Goal: Complete application form: Complete application form

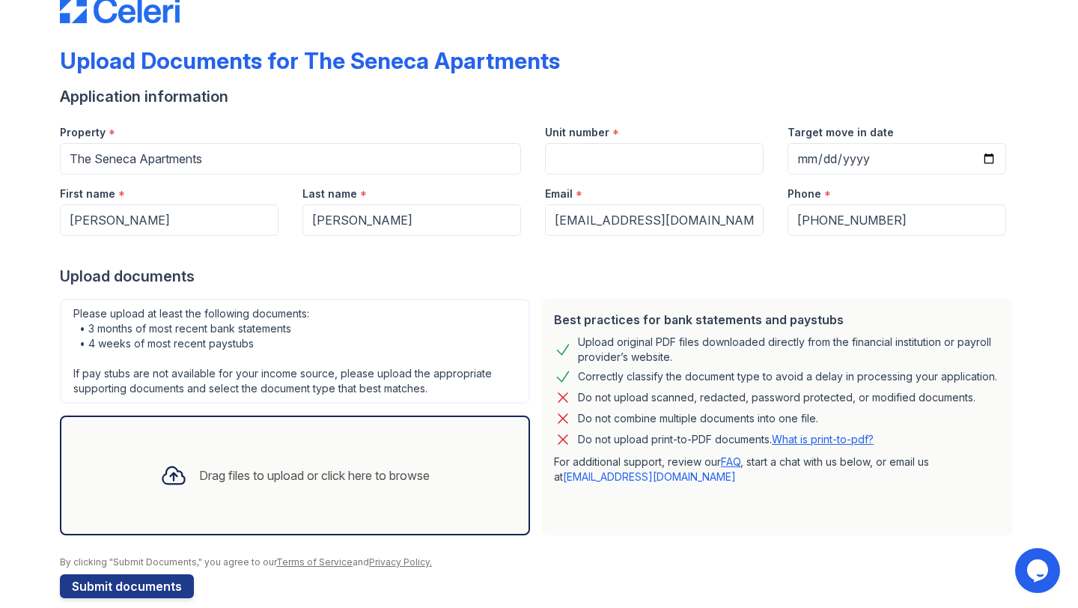
scroll to position [60, 0]
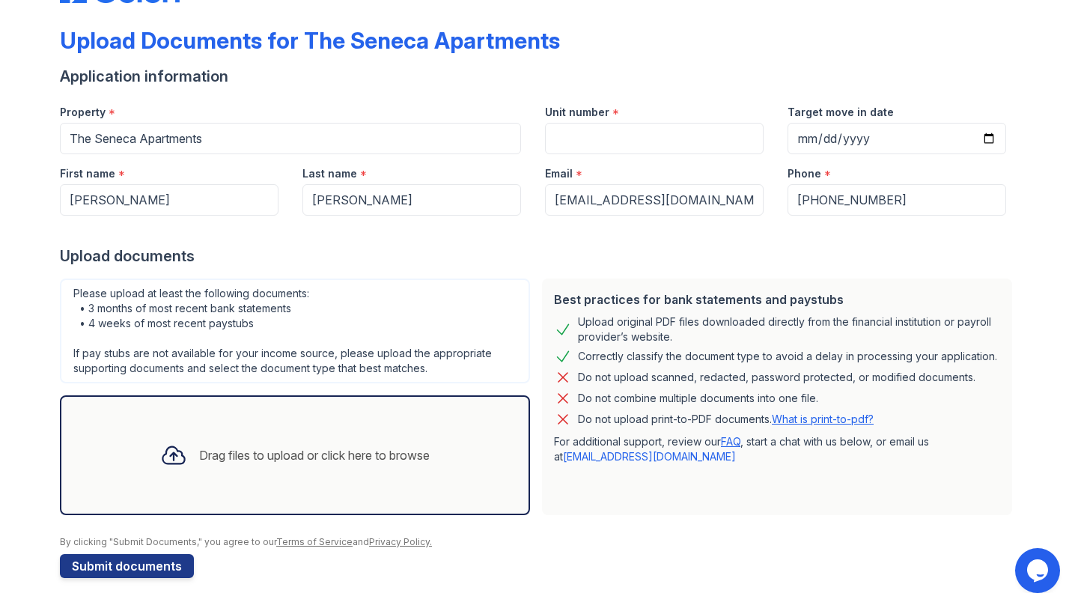
click at [860, 515] on div "Best practices for bank statements and paystubs Upload original PDF files downl…" at bounding box center [777, 396] width 482 height 248
click at [807, 141] on input "Target move in date" at bounding box center [896, 138] width 219 height 31
type input "2025-09-30"
click at [682, 144] on input "Unit number" at bounding box center [654, 138] width 219 height 31
type input "1016"
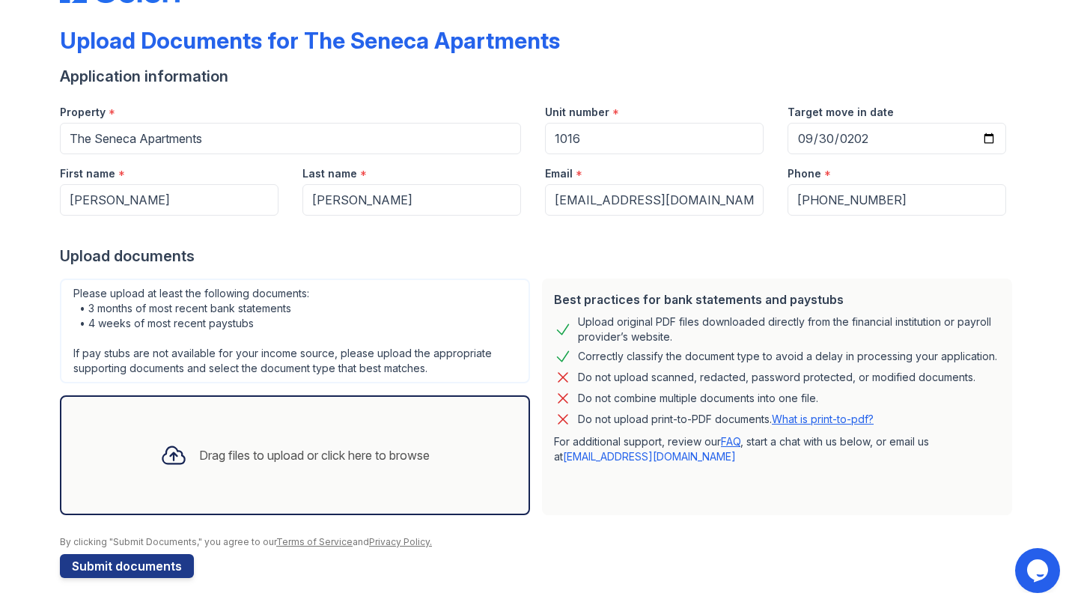
click at [412, 459] on div "Drag files to upload or click here to browse" at bounding box center [314, 455] width 230 height 18
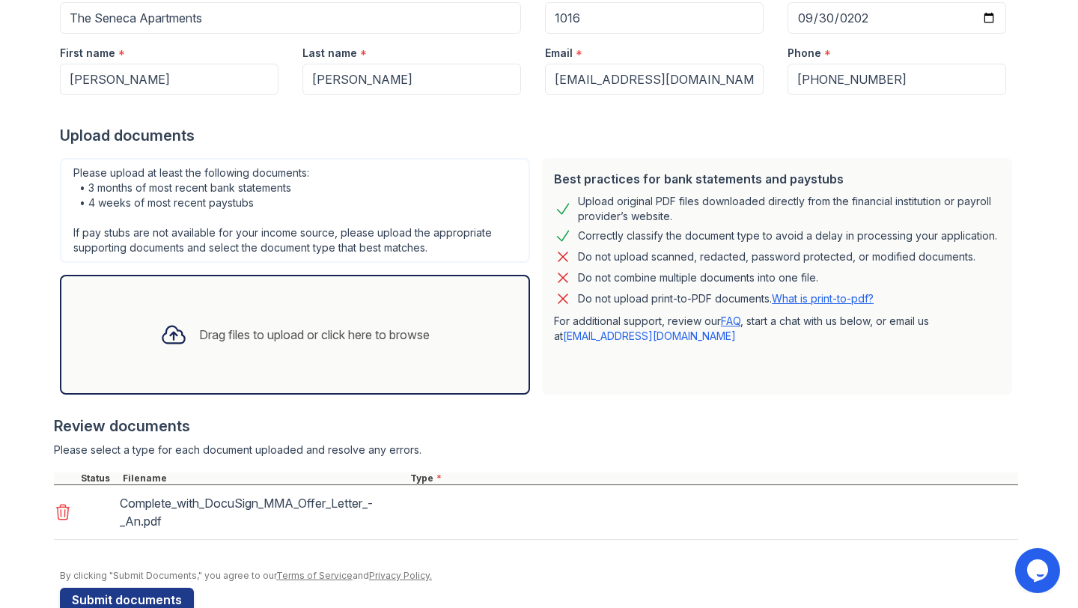
scroll to position [214, 0]
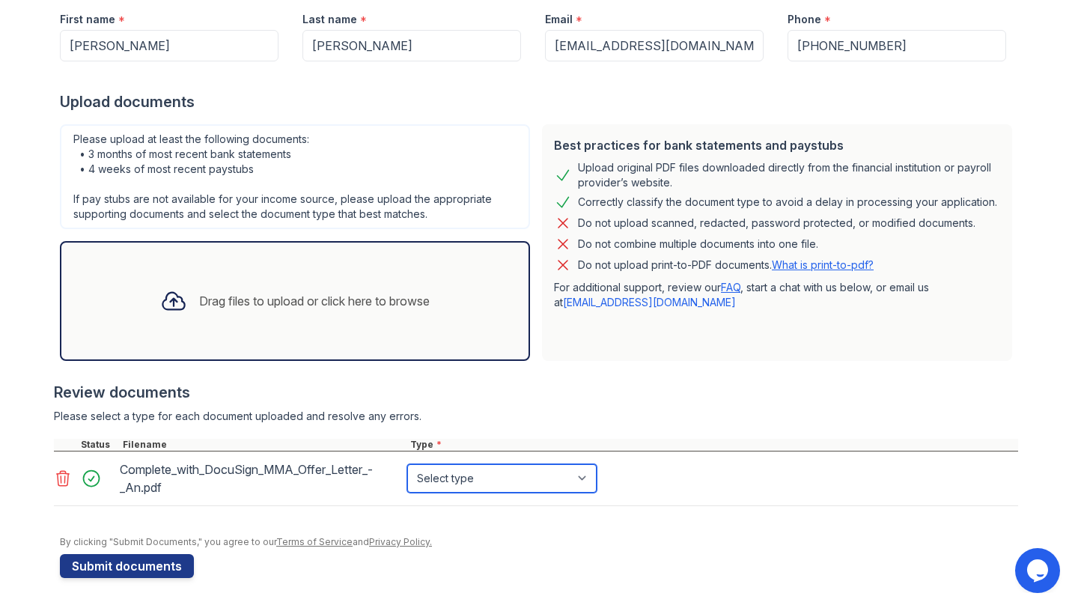
click at [430, 477] on select "Select type Paystub Bank Statement Offer Letter Tax Documents Benefit Award Let…" at bounding box center [501, 478] width 189 height 28
select select "offer_letter"
click at [407, 464] on select "Select type Paystub Bank Statement Offer Letter Tax Documents Benefit Award Let…" at bounding box center [501, 478] width 189 height 28
click at [450, 486] on select "Select type Paystub Bank Statement Offer Letter Tax Documents Benefit Award Let…" at bounding box center [501, 478] width 189 height 28
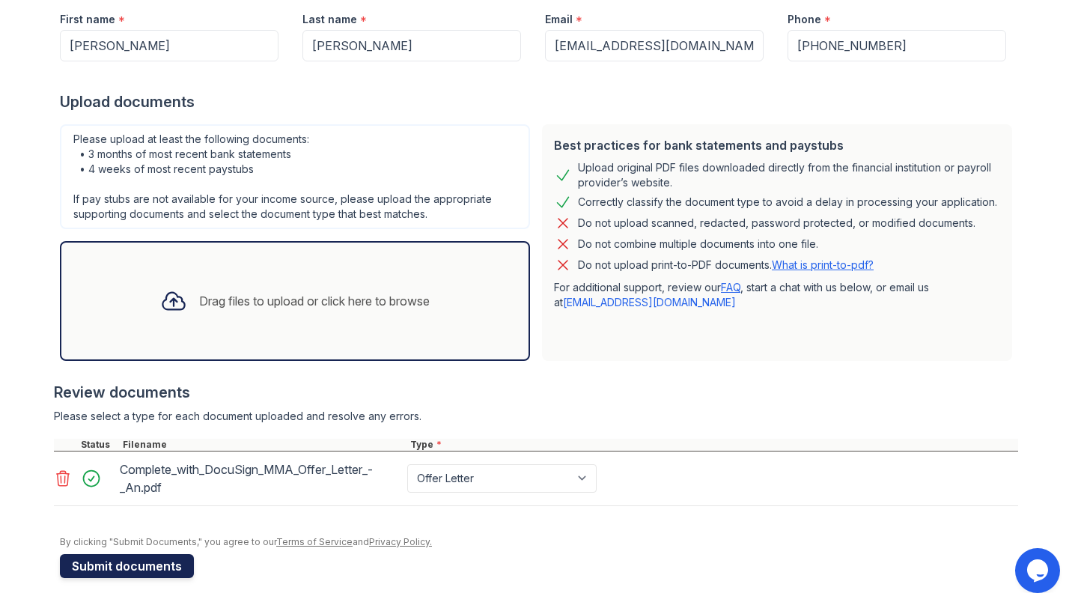
click at [161, 565] on button "Submit documents" at bounding box center [127, 566] width 134 height 24
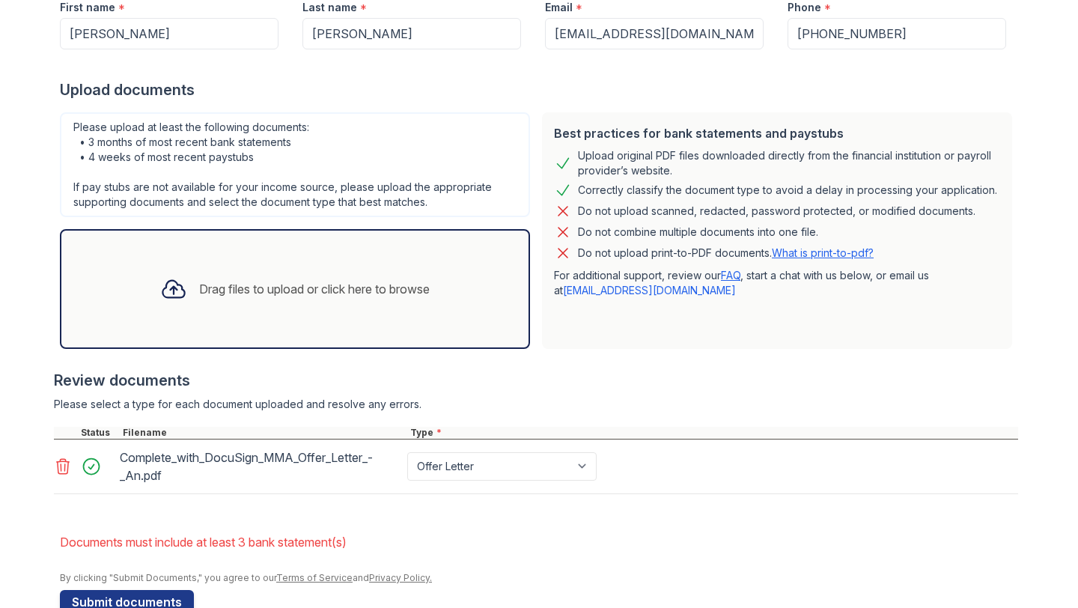
scroll to position [296, 0]
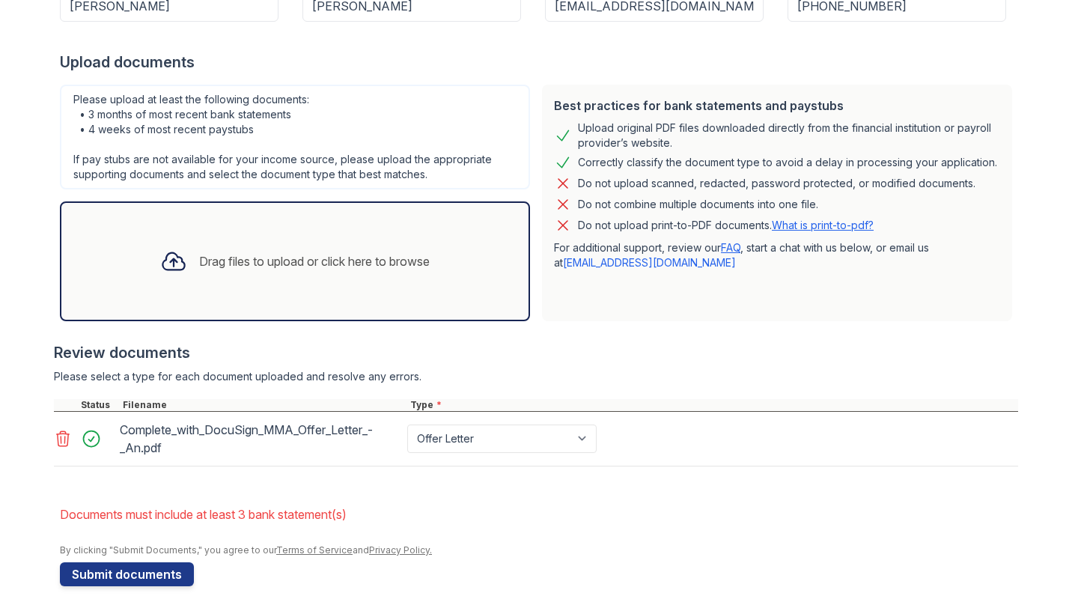
click at [294, 465] on div "Complete_with_DocuSign_MMA_Offer_Letter_-_An.pdf Paystub Bank Statement Offer L…" at bounding box center [536, 439] width 964 height 55
click at [350, 287] on div "Drag files to upload or click here to browse" at bounding box center [295, 261] width 470 height 120
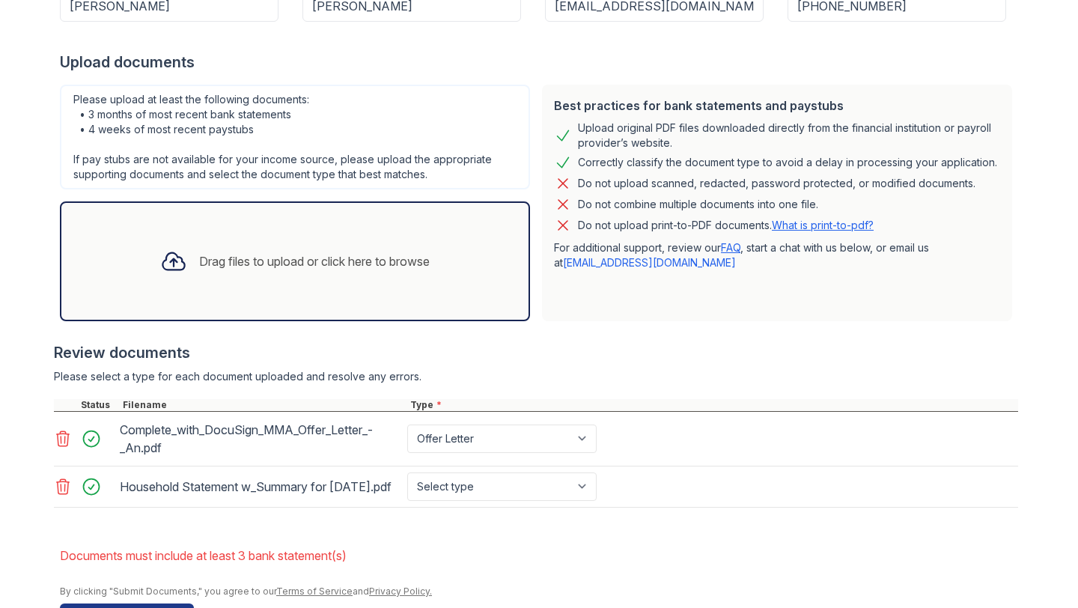
click at [332, 266] on div "Drag files to upload or click here to browse" at bounding box center [314, 261] width 230 height 18
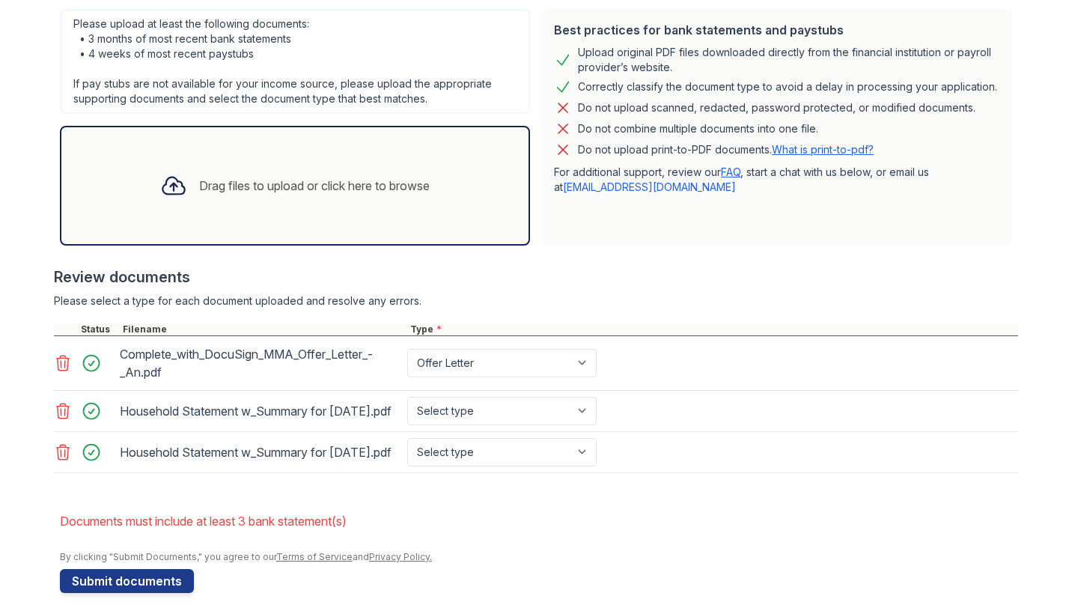
scroll to position [372, 0]
click at [528, 403] on select "Select type Paystub Bank Statement Offer Letter Tax Documents Benefit Award Let…" at bounding box center [501, 410] width 189 height 28
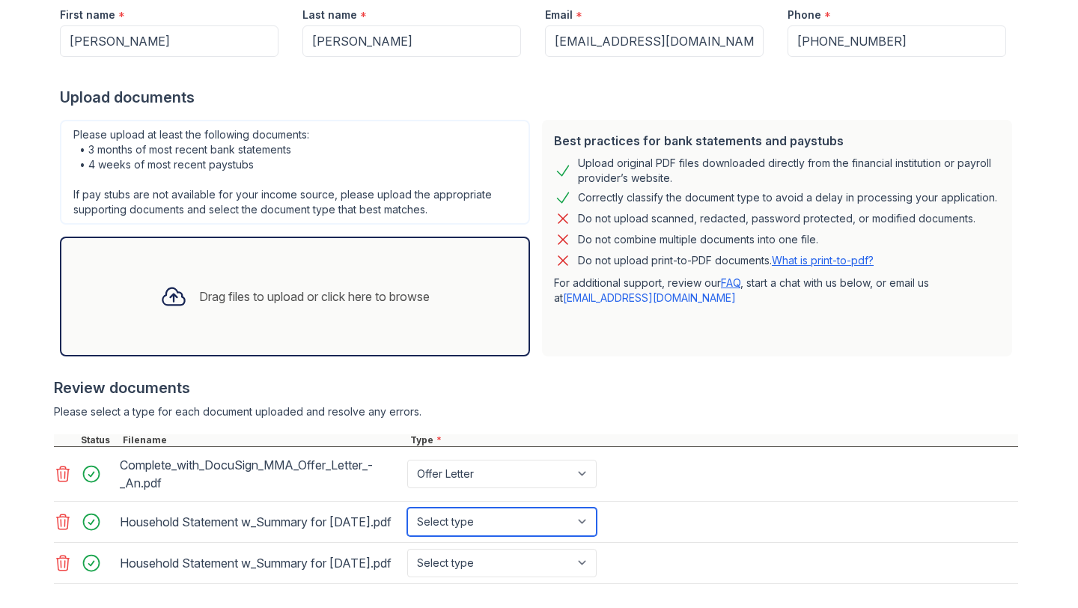
scroll to position [413, 0]
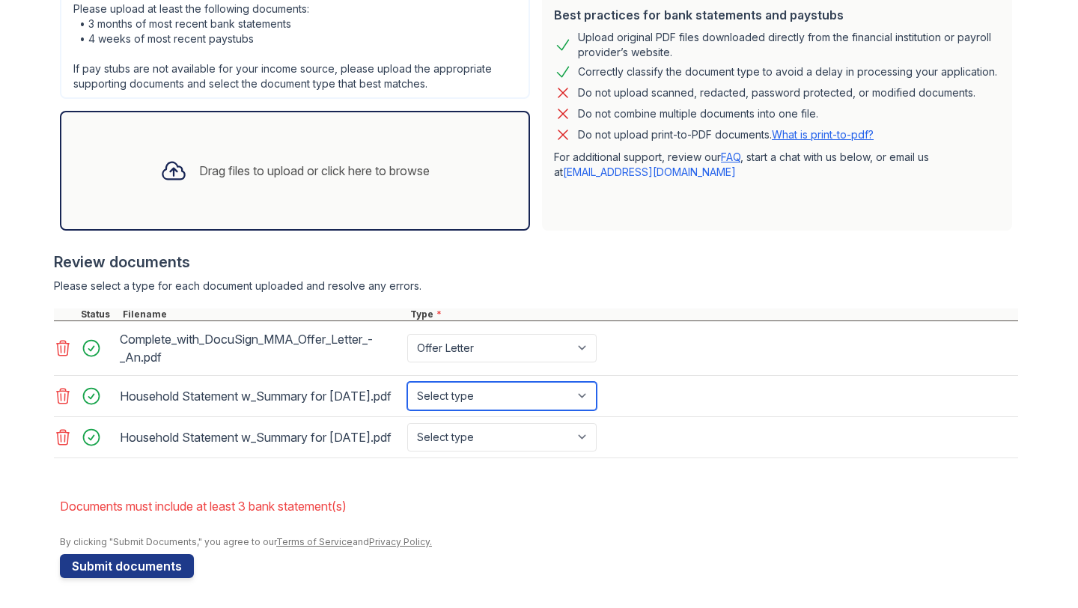
click at [449, 382] on select "Select type Paystub Bank Statement Offer Letter Tax Documents Benefit Award Let…" at bounding box center [501, 396] width 189 height 28
click at [407, 382] on select "Select type Paystub Bank Statement Offer Letter Tax Documents Benefit Award Let…" at bounding box center [501, 396] width 189 height 28
click at [456, 382] on select "Select type Paystub Bank Statement Offer Letter Tax Documents Benefit Award Let…" at bounding box center [501, 396] width 189 height 28
select select "investment_account_statement"
click at [407, 382] on select "Select type Paystub Bank Statement Offer Letter Tax Documents Benefit Award Let…" at bounding box center [501, 396] width 189 height 28
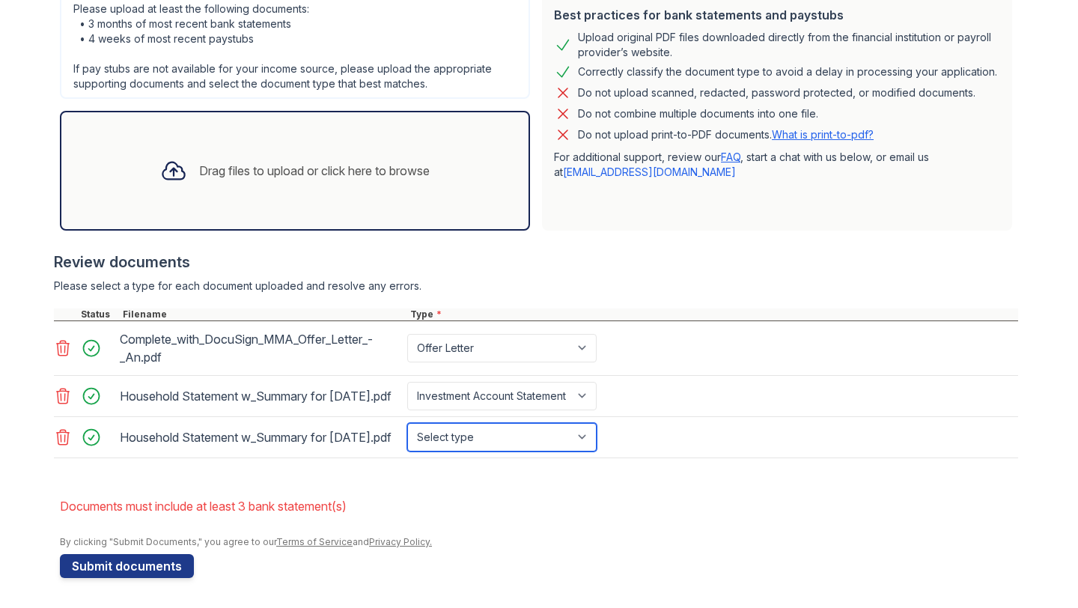
click at [486, 435] on select "Select type Paystub Bank Statement Offer Letter Tax Documents Benefit Award Let…" at bounding box center [501, 437] width 189 height 28
select select "investment_account_statement"
click at [407, 423] on select "Select type Paystub Bank Statement Offer Letter Tax Documents Benefit Award Let…" at bounding box center [501, 437] width 189 height 28
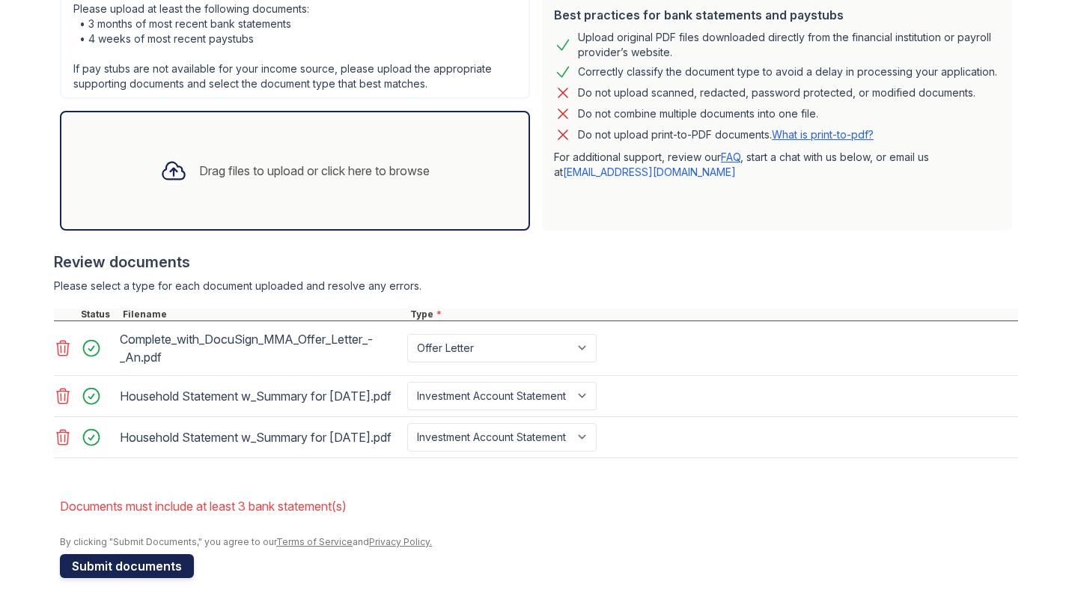
click at [130, 570] on button "Submit documents" at bounding box center [127, 566] width 134 height 24
click at [291, 182] on div "Drag files to upload or click here to browse" at bounding box center [294, 170] width 293 height 51
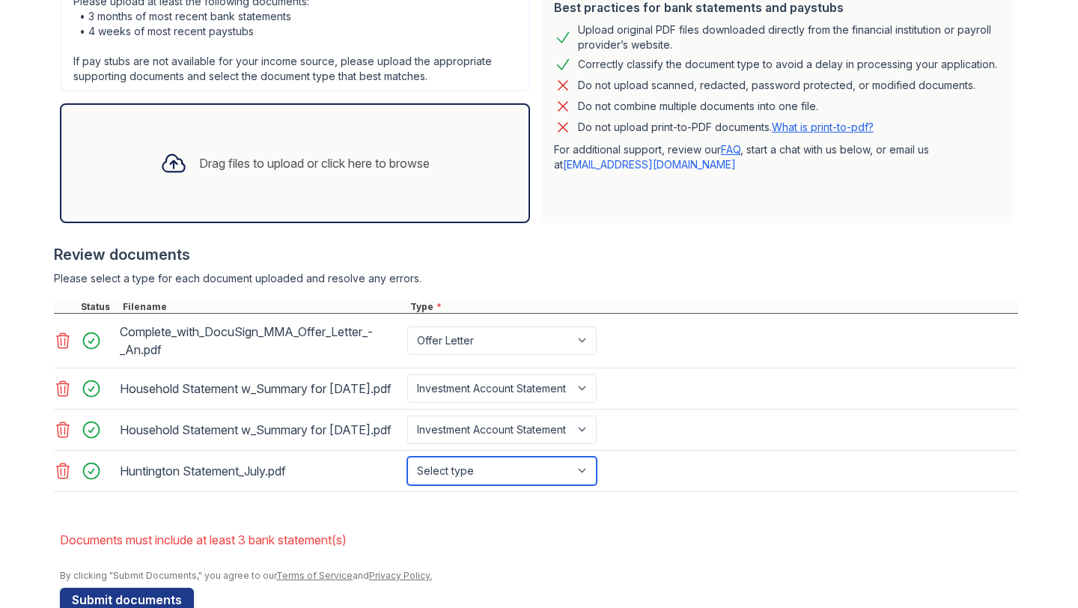
click at [501, 485] on select "Select type Paystub Bank Statement Offer Letter Tax Documents Benefit Award Let…" at bounding box center [501, 470] width 189 height 28
select select "bank_statement"
click at [407, 483] on select "Select type Paystub Bank Statement Offer Letter Tax Documents Benefit Award Let…" at bounding box center [501, 470] width 189 height 28
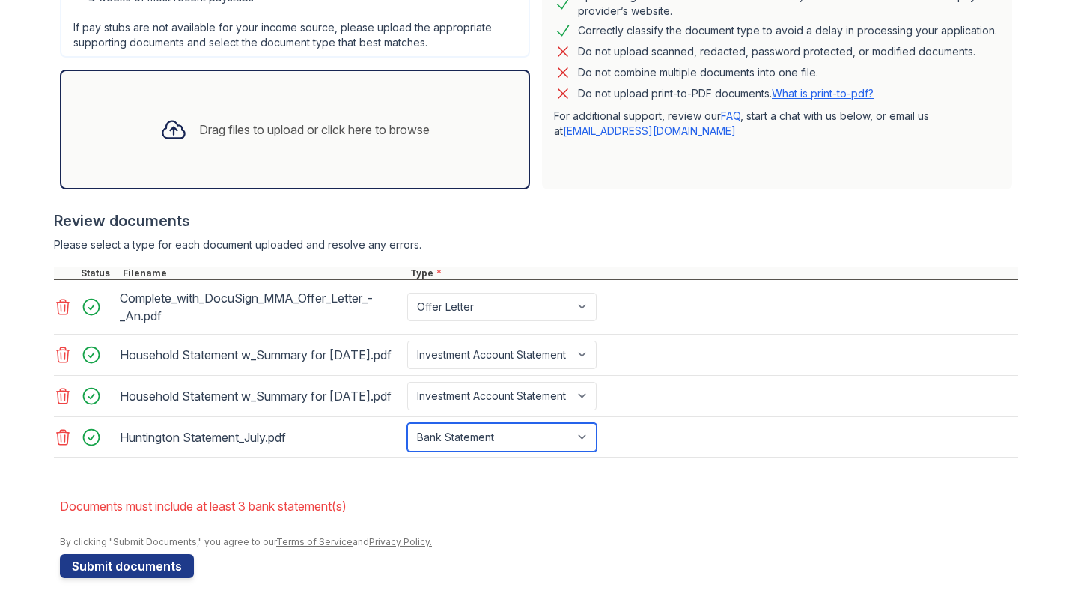
scroll to position [454, 0]
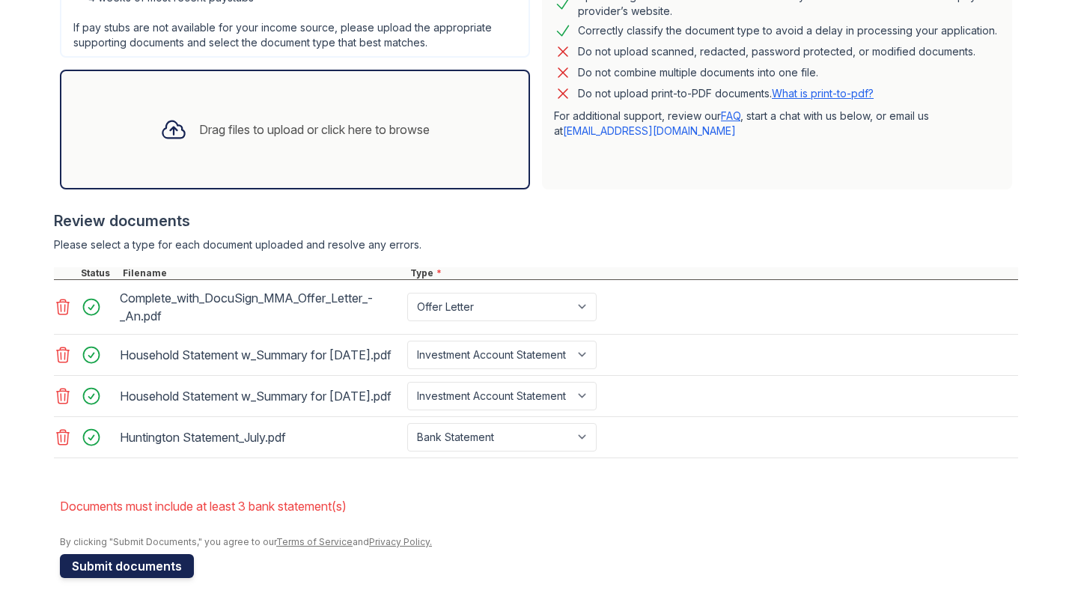
click at [157, 563] on button "Submit documents" at bounding box center [127, 566] width 134 height 24
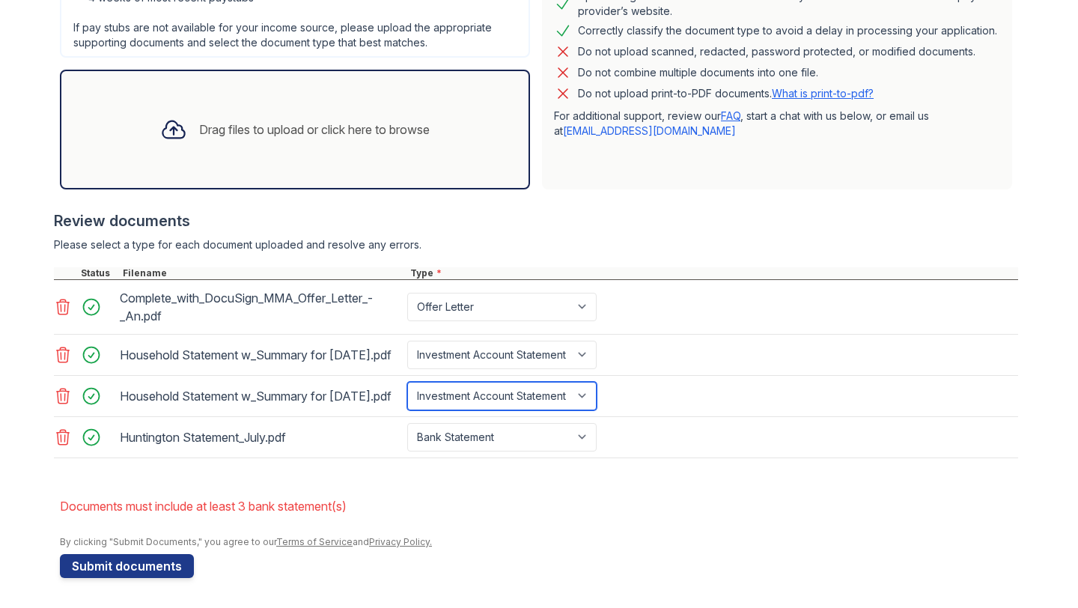
click at [526, 394] on select "Paystub Bank Statement Offer Letter Tax Documents Benefit Award Letter Investme…" at bounding box center [501, 396] width 189 height 28
click at [521, 385] on select "Paystub Bank Statement Offer Letter Tax Documents Benefit Award Letter Investme…" at bounding box center [501, 396] width 189 height 28
select select "bank_statement"
click at [407, 382] on select "Paystub Bank Statement Offer Letter Tax Documents Benefit Award Letter Investme…" at bounding box center [501, 396] width 189 height 28
click at [58, 346] on icon at bounding box center [63, 355] width 18 height 18
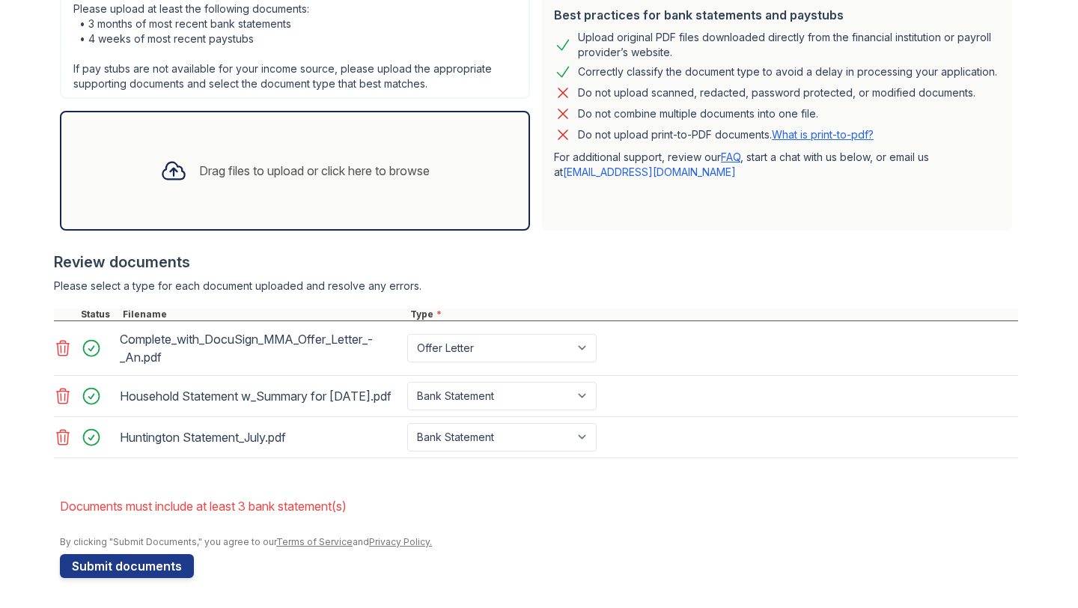
scroll to position [400, 0]
click at [64, 391] on icon at bounding box center [63, 395] width 13 height 15
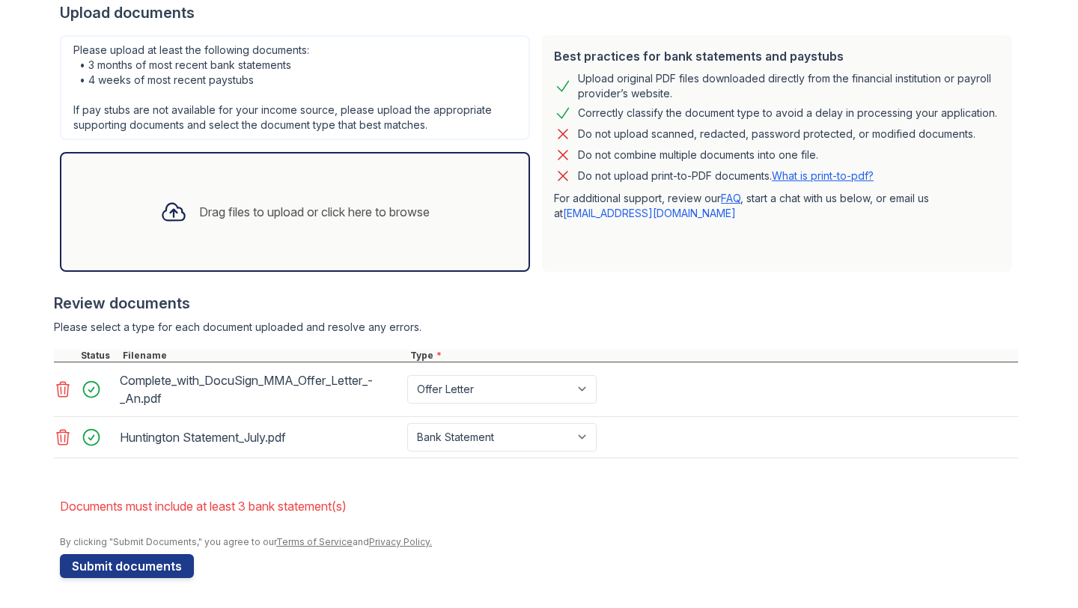
click at [300, 232] on div "Drag files to upload or click here to browse" at bounding box center [294, 211] width 293 height 51
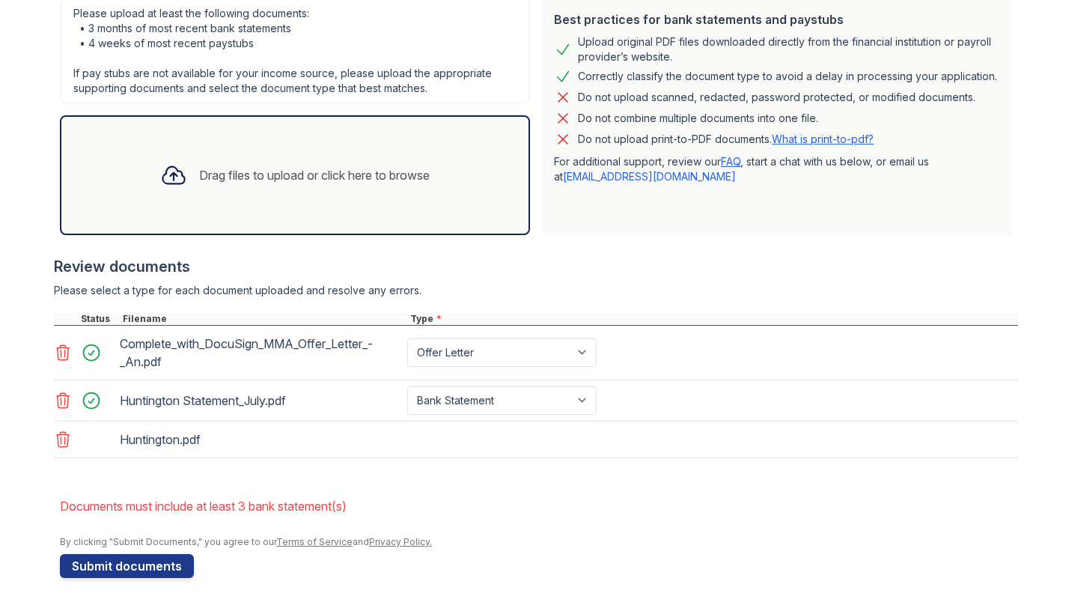
click at [417, 197] on div "Drag files to upload or click here to browse" at bounding box center [294, 175] width 293 height 51
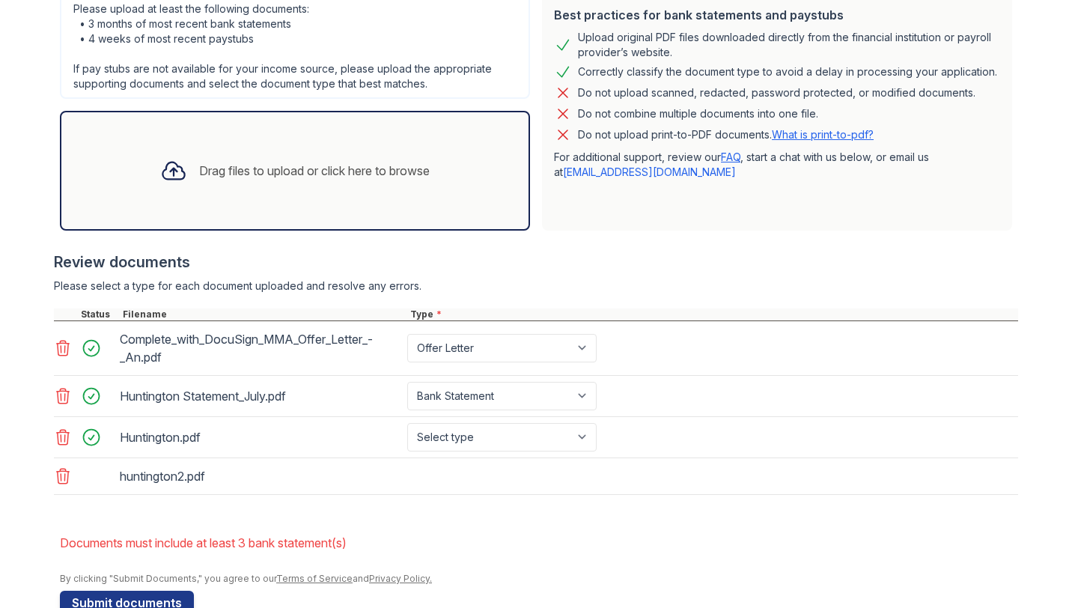
scroll to position [400, 0]
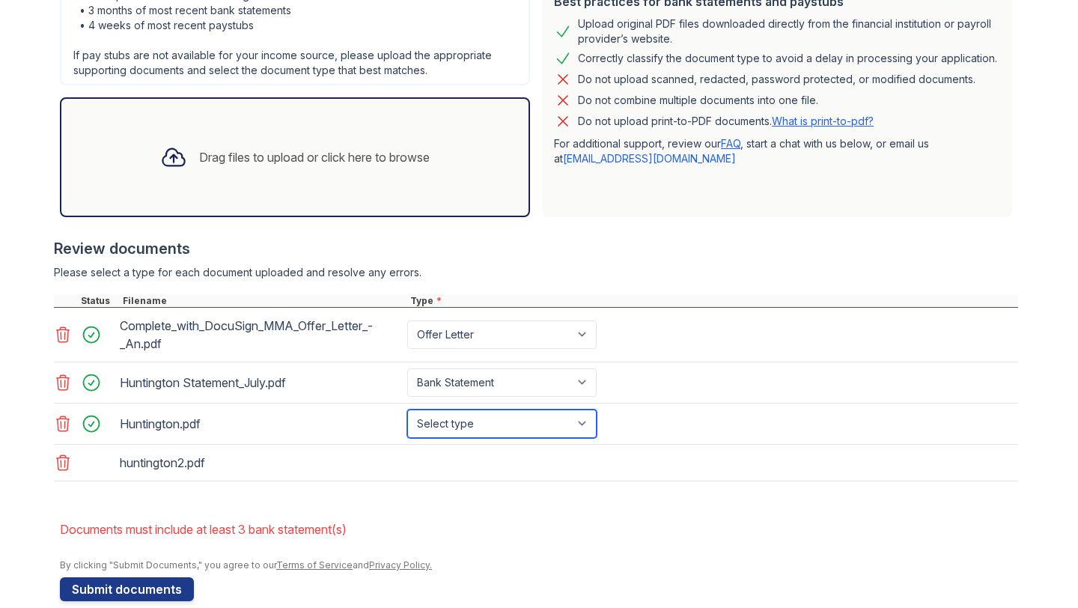
click at [532, 422] on select "Select type Paystub Bank Statement Offer Letter Tax Documents Benefit Award Let…" at bounding box center [501, 423] width 189 height 28
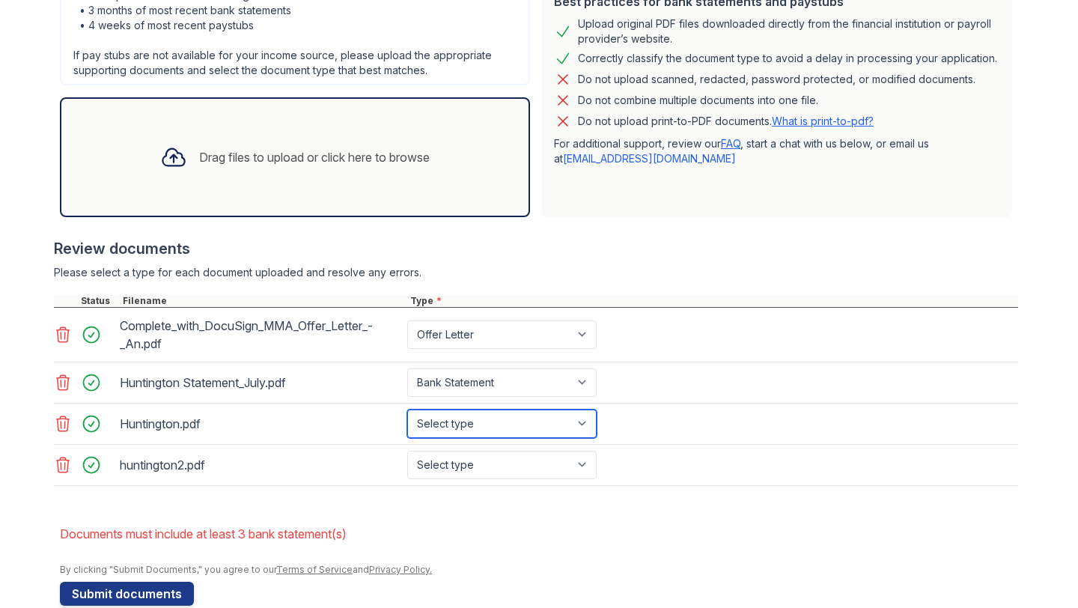
select select "bank_statement"
click at [407, 409] on select "Select type Paystub Bank Statement Offer Letter Tax Documents Benefit Award Let…" at bounding box center [501, 423] width 189 height 28
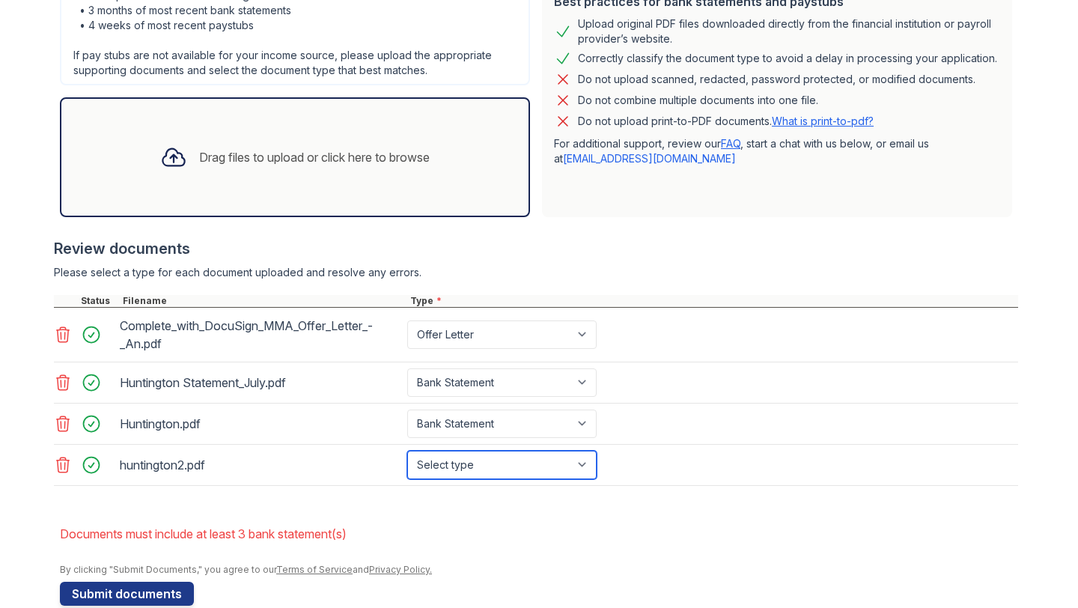
click at [531, 475] on select "Select type Paystub Bank Statement Offer Letter Tax Documents Benefit Award Let…" at bounding box center [501, 464] width 189 height 28
select select "bank_statement"
click at [407, 450] on select "Select type Paystub Bank Statement Offer Letter Tax Documents Benefit Award Let…" at bounding box center [501, 464] width 189 height 28
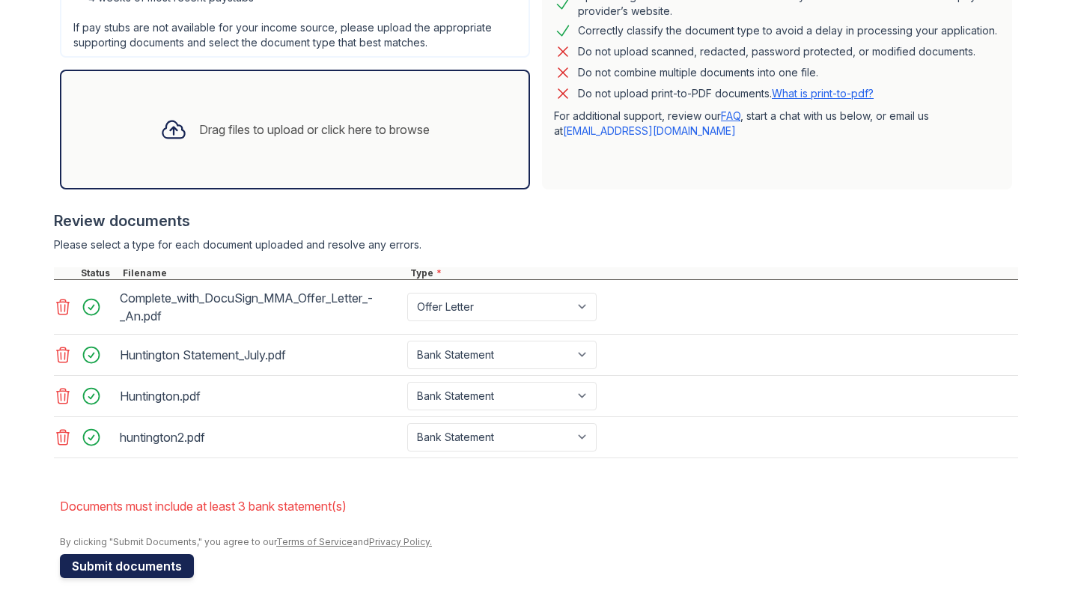
click at [156, 571] on button "Submit documents" at bounding box center [127, 566] width 134 height 24
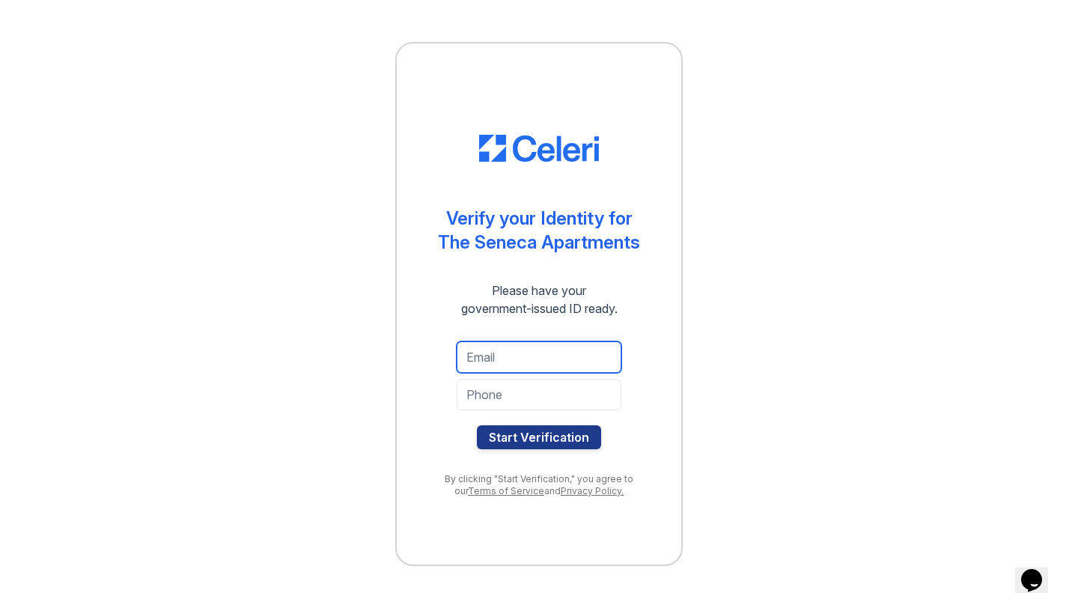
click at [498, 358] on input "email" at bounding box center [538, 356] width 165 height 31
type input "ahashisaka3@gmail.com"
click at [522, 401] on input "tel" at bounding box center [538, 394] width 165 height 31
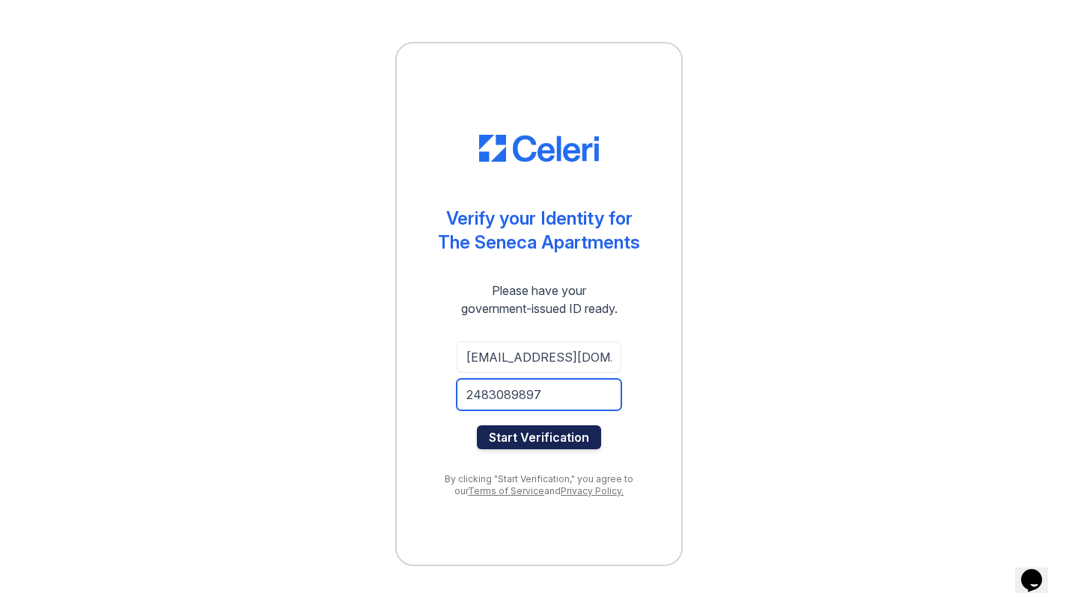
type input "2483089897"
click at [512, 439] on button "Start Verification" at bounding box center [539, 437] width 124 height 24
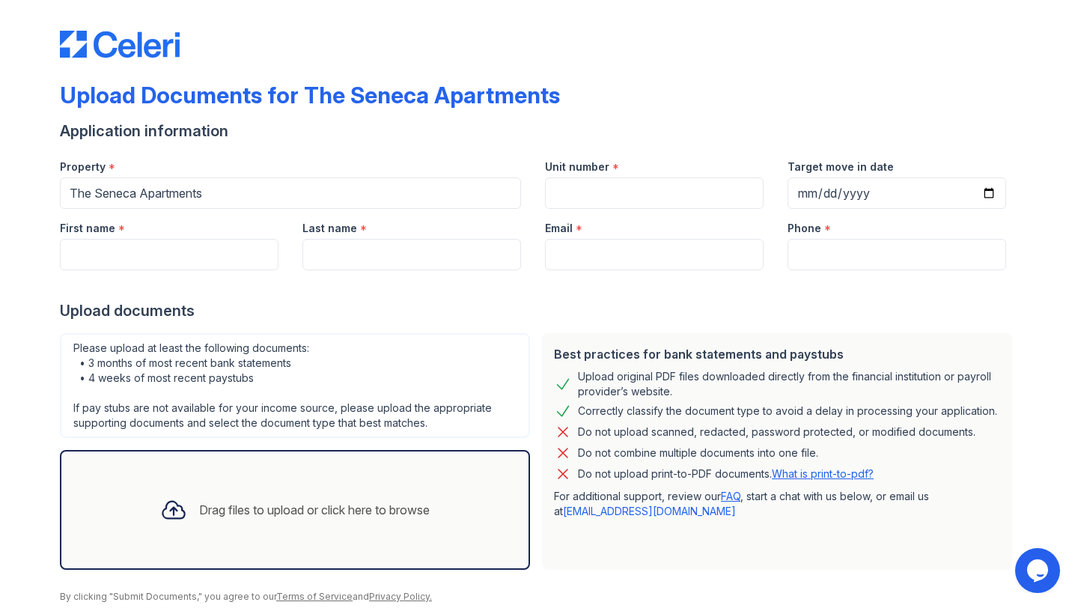
scroll to position [60, 0]
